Goal: Information Seeking & Learning: Learn about a topic

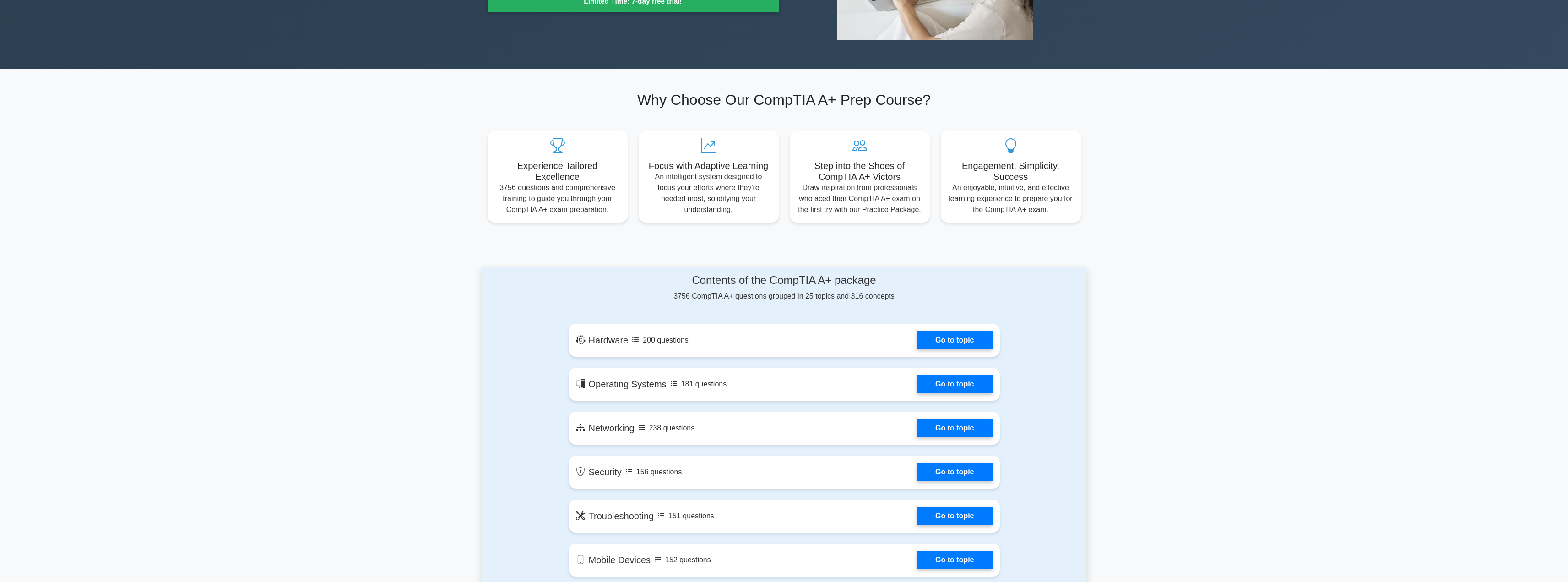
scroll to position [229, 0]
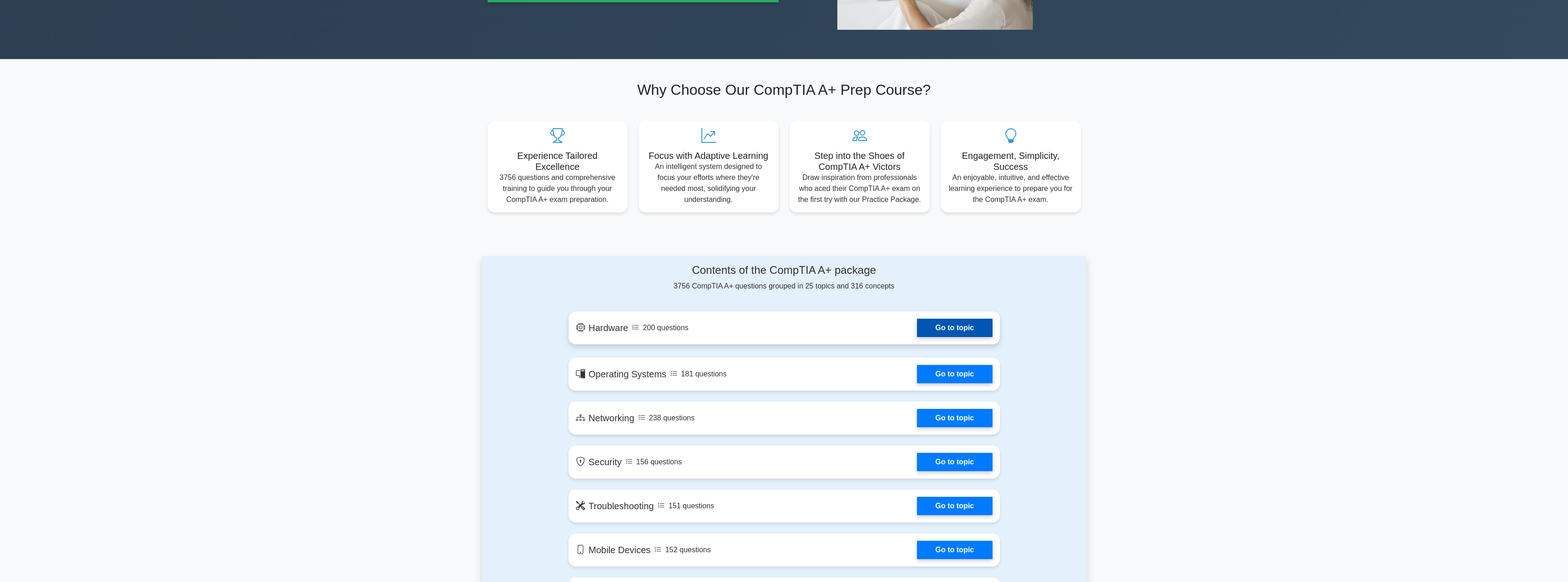
click at [950, 330] on link "Go to topic" at bounding box center [954, 328] width 75 height 18
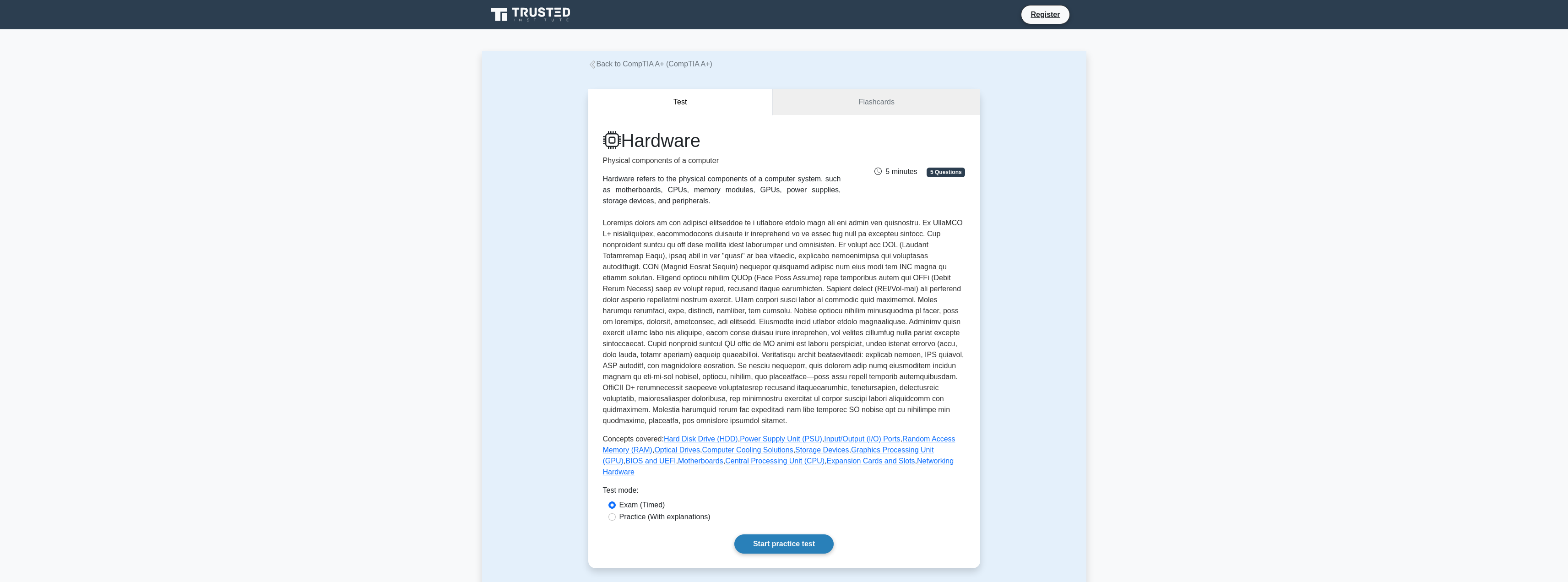
click at [759, 534] on link "Start practice test" at bounding box center [784, 543] width 99 height 19
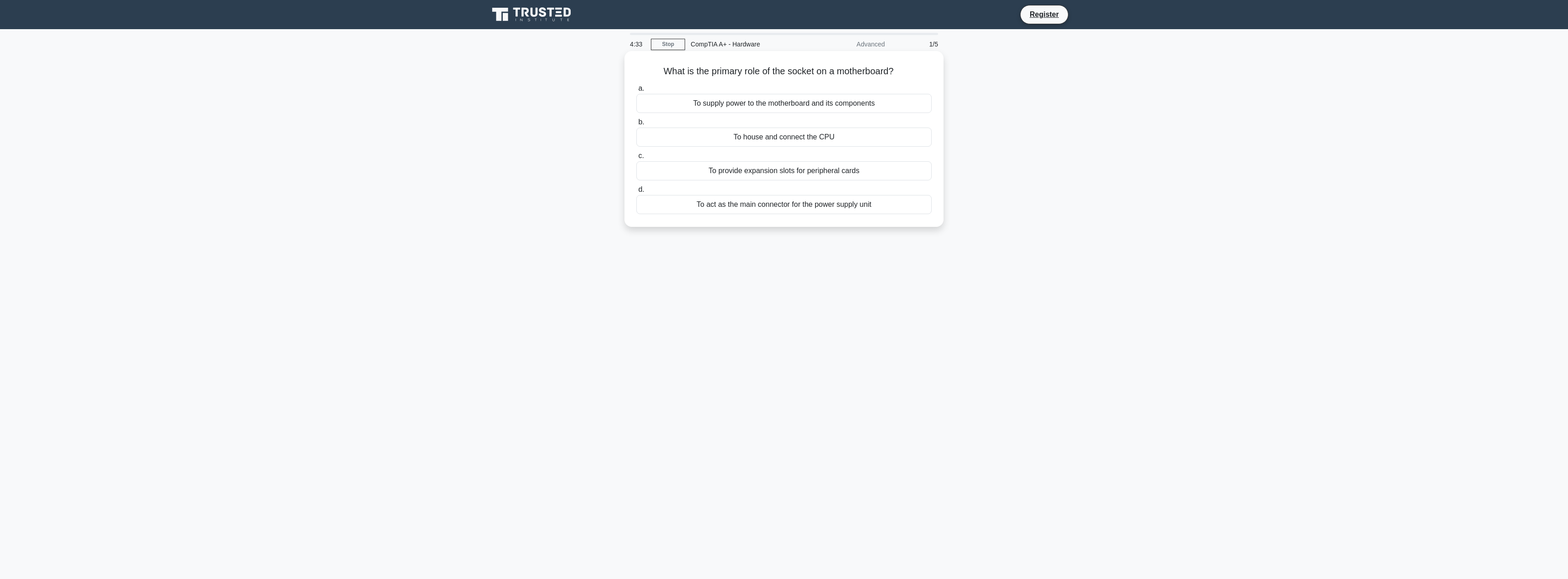
click at [797, 172] on div "To provide expansion slots for peripheral cards" at bounding box center [783, 170] width 295 height 19
click at [636, 159] on input "c. To provide expansion slots for peripheral cards" at bounding box center [636, 156] width 0 height 6
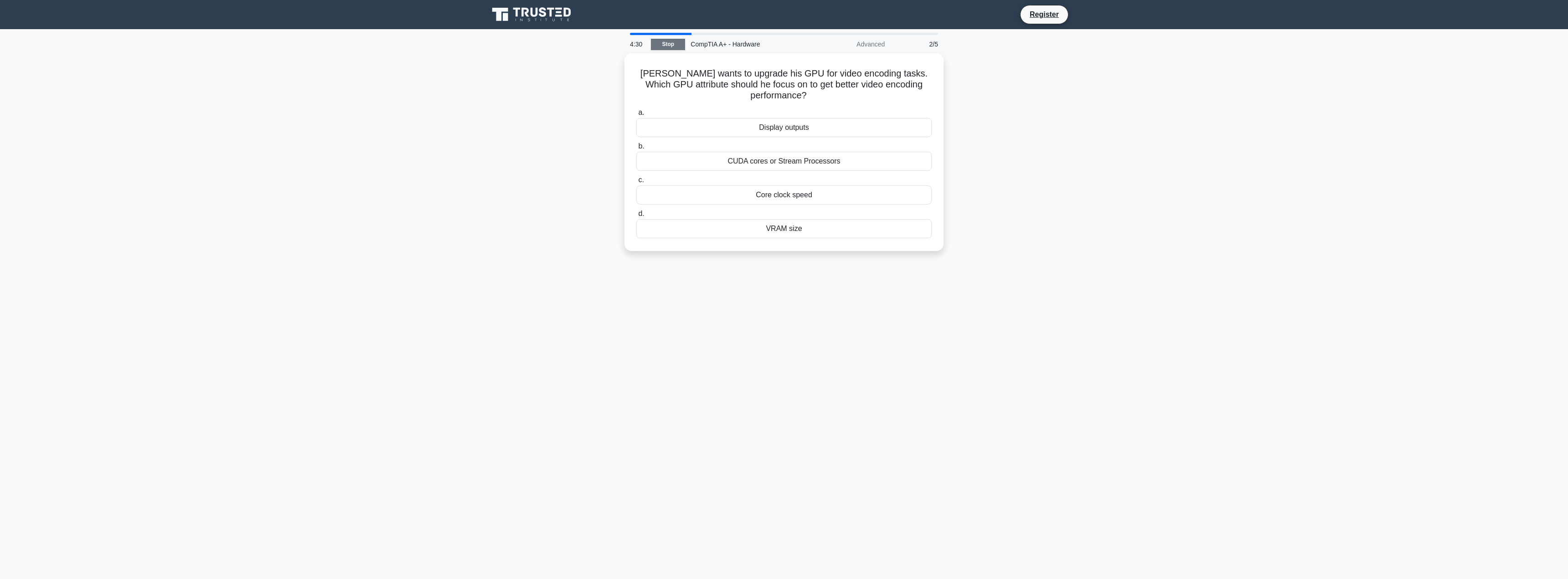
click at [667, 41] on link "Stop" at bounding box center [668, 44] width 34 height 12
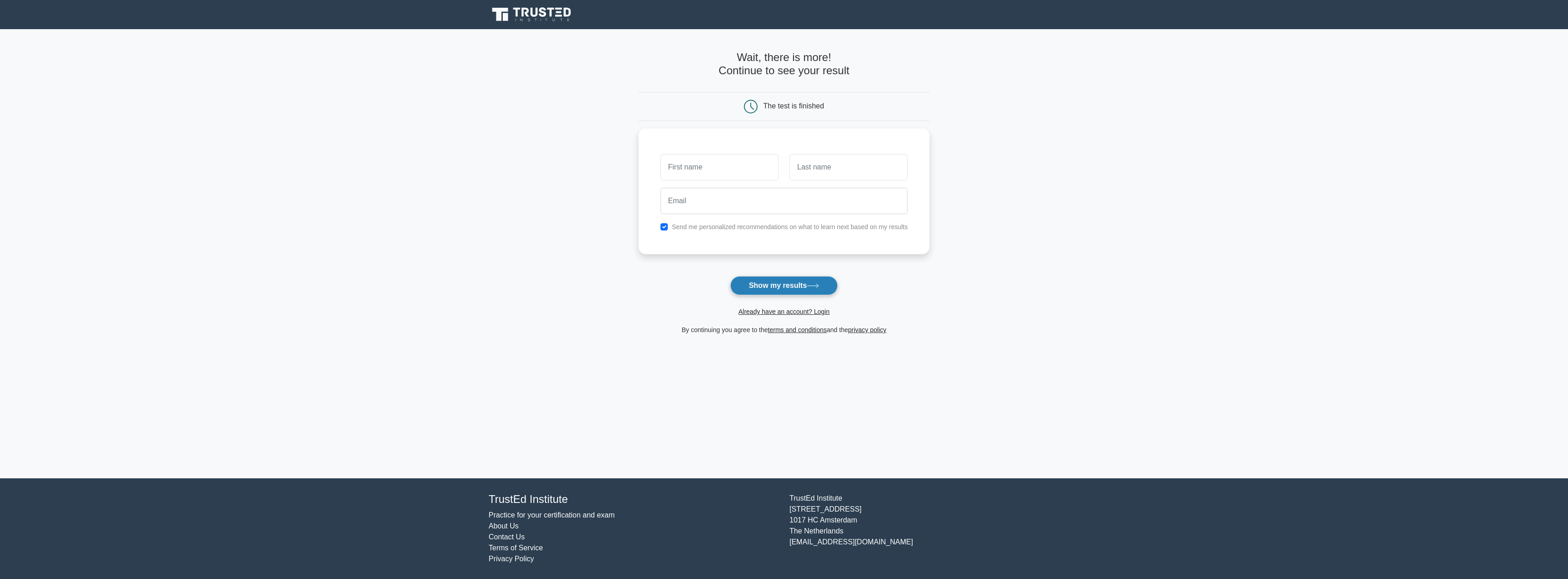
click at [792, 282] on button "Show my results" at bounding box center [784, 285] width 108 height 19
type input "test"
type input "[EMAIL_ADDRESS][DOMAIN_NAME]"
click at [757, 226] on label "Send me personalized recommendations on what to learn next based on my results" at bounding box center [790, 224] width 236 height 7
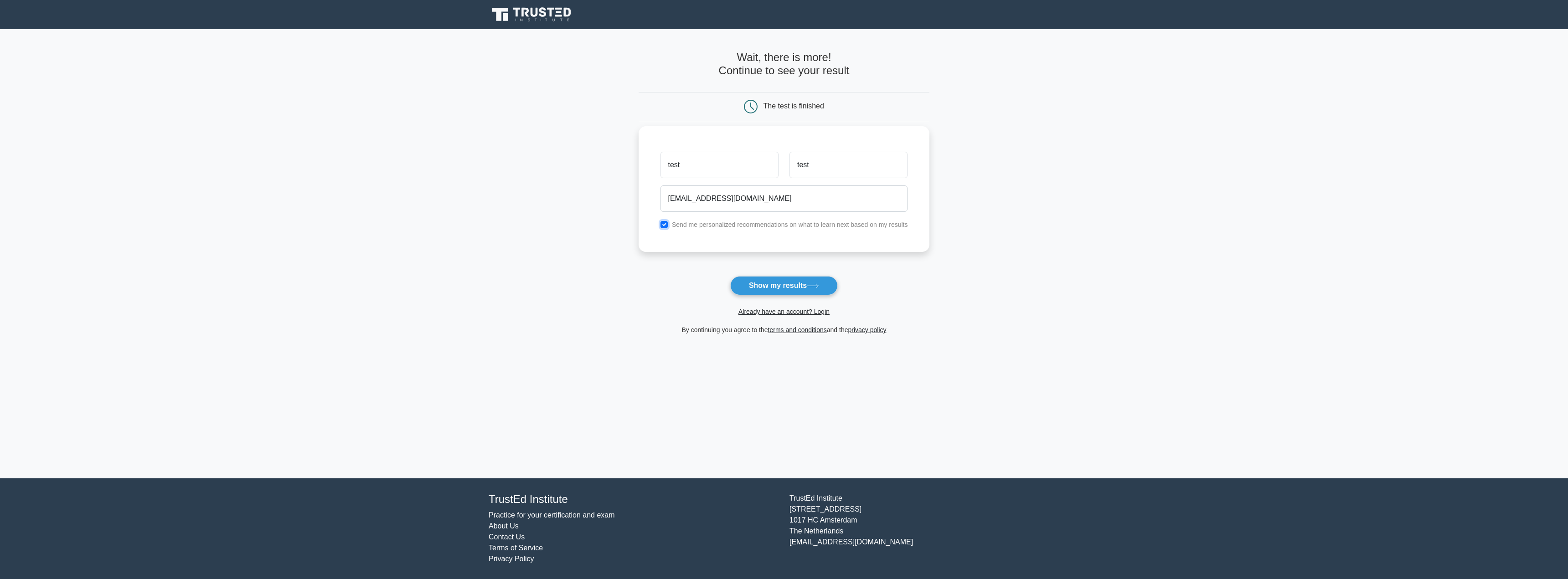
click at [667, 223] on input "checkbox" at bounding box center [664, 224] width 7 height 7
checkbox input "false"
click at [761, 286] on button "Show my results" at bounding box center [784, 285] width 108 height 19
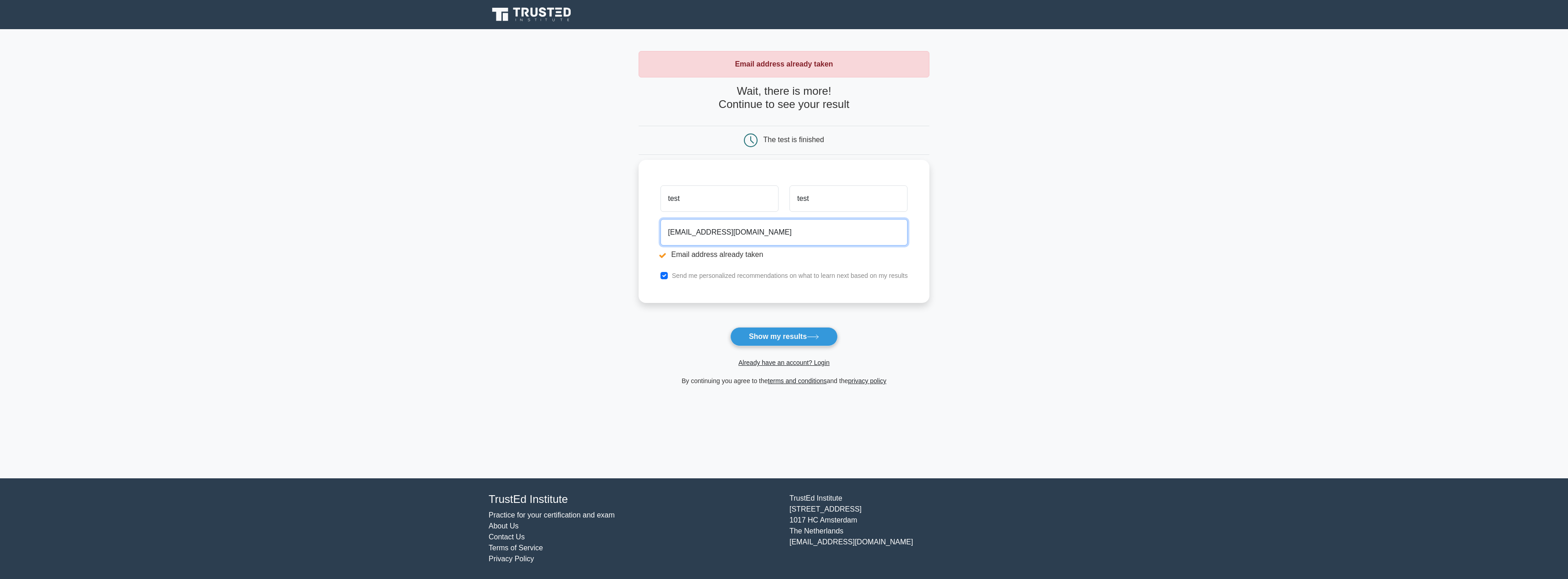
drag, startPoint x: 679, startPoint y: 235, endPoint x: 651, endPoint y: 235, distance: 28.0
click at [651, 235] on div "test test [EMAIL_ADDRESS][DOMAIN_NAME] Email address already taken Send me pers…" at bounding box center [784, 231] width 292 height 143
type input "[EMAIL_ADDRESS][DOMAIN_NAME]"
click at [788, 344] on button "Show my results" at bounding box center [784, 336] width 108 height 19
type input "test2"
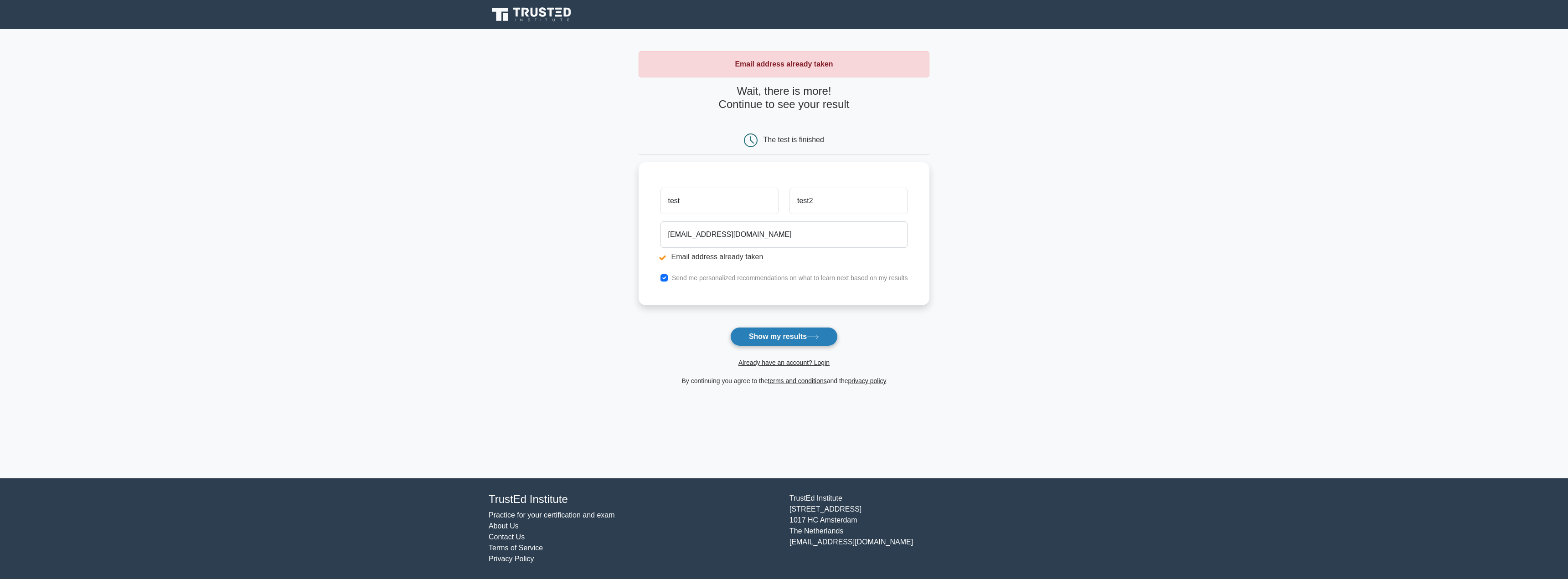
click at [760, 338] on button "Show my results" at bounding box center [784, 336] width 108 height 19
drag, startPoint x: 693, startPoint y: 238, endPoint x: 656, endPoint y: 241, distance: 37.1
click at [656, 241] on div "[EMAIL_ADDRESS][DOMAIN_NAME] Email address already taken" at bounding box center [784, 241] width 259 height 51
type input "[EMAIL_ADDRESS][DOMAIN_NAME]"
click at [730, 327] on button "Show my results" at bounding box center [784, 336] width 108 height 19
